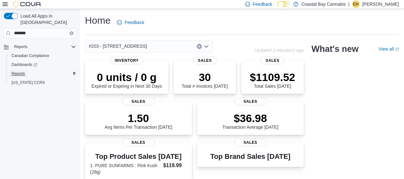
click at [17, 71] on span "Reports" at bounding box center [18, 73] width 13 height 5
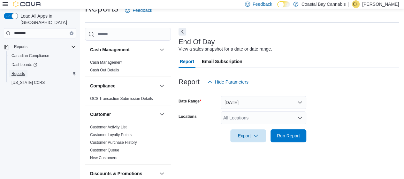
scroll to position [12, 0]
